Goal: Find specific page/section: Find specific page/section

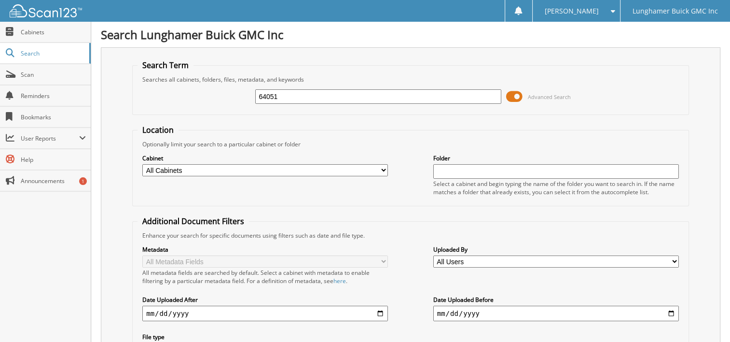
type input "64051"
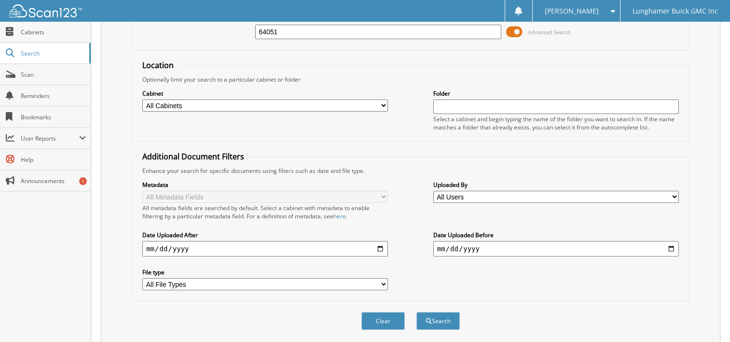
scroll to position [48, 0]
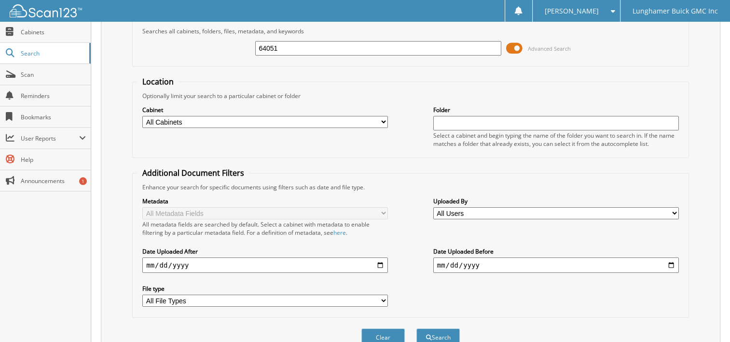
click at [378, 120] on select "All Cabinets ACCOUNTS PAYABLE AUTOMATE DEALS AUTOMATE SERVICE RO CDK CAR DEALS …" at bounding box center [265, 122] width 246 height 12
select select "19705"
click at [142, 116] on select "All Cabinets ACCOUNTS PAYABLE AUTOMATE DEALS AUTOMATE SERVICE RO CDK CAR DEALS …" at bounding box center [265, 122] width 246 height 12
click at [429, 334] on span "submit" at bounding box center [429, 337] width 6 height 6
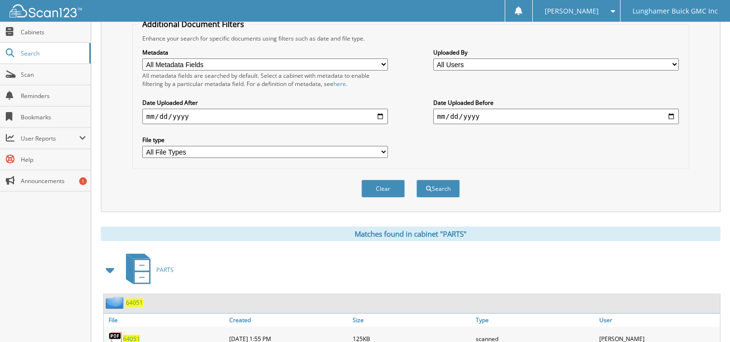
scroll to position [225, 0]
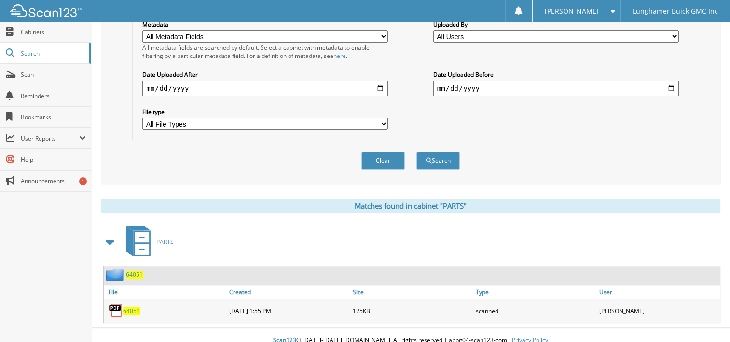
click at [133, 306] on span "64051" at bounding box center [131, 310] width 17 height 8
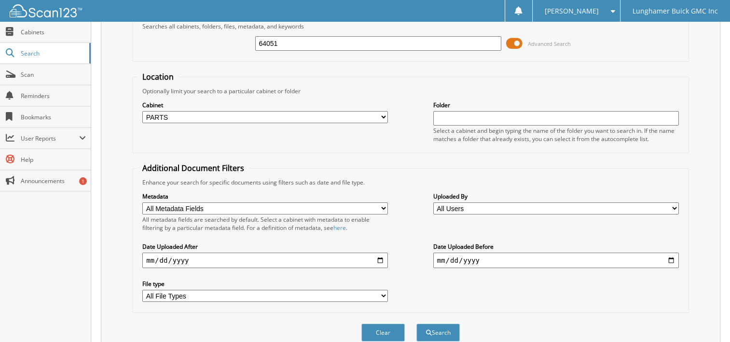
scroll to position [0, 0]
